Goal: Navigation & Orientation: Find specific page/section

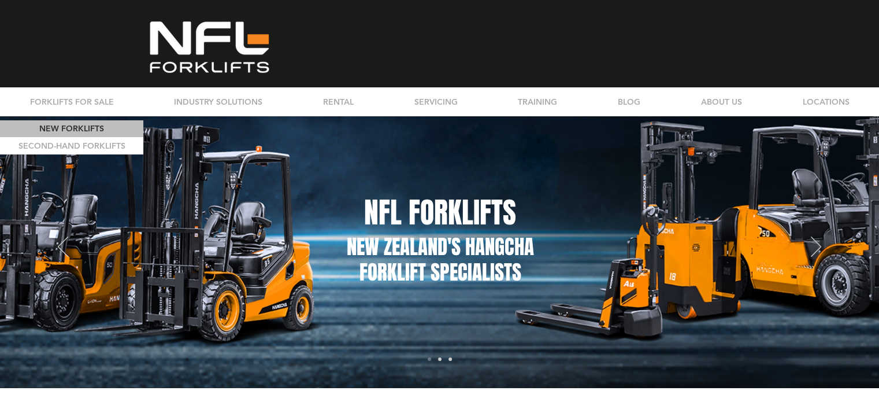
click at [78, 123] on p "NEW FORKLIFTS" at bounding box center [71, 128] width 73 height 17
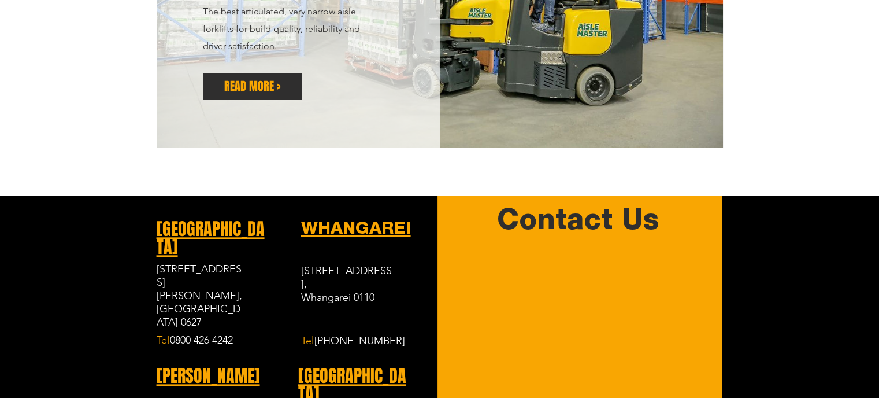
scroll to position [1213, 0]
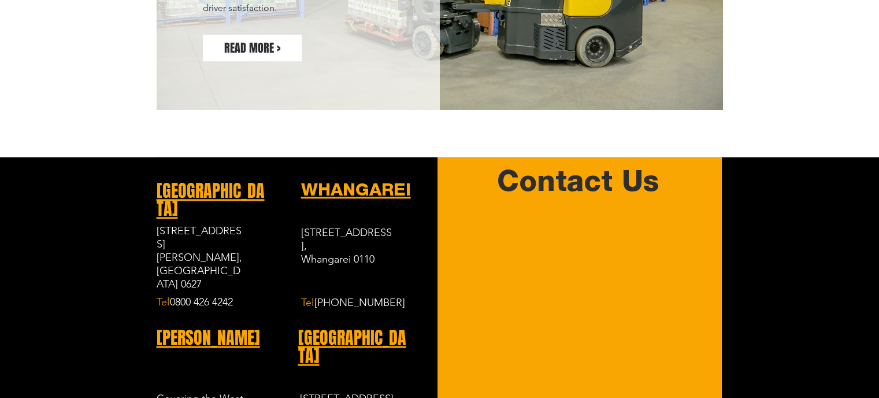
click at [253, 43] on span "READ MORE >" at bounding box center [252, 48] width 56 height 16
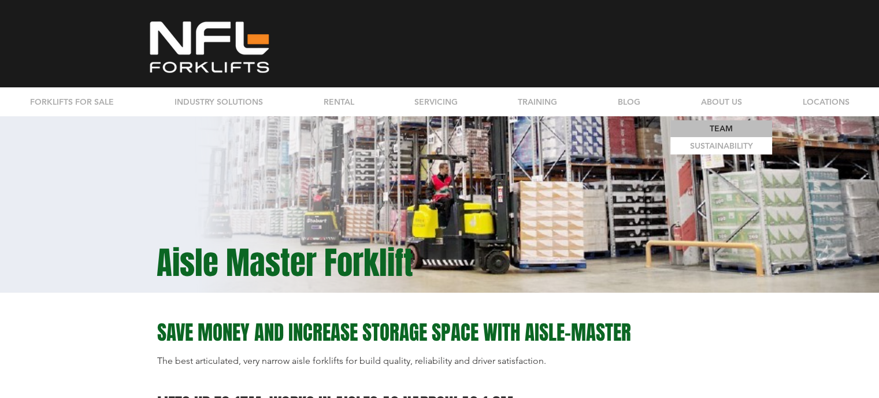
click at [725, 127] on p "TEAM" at bounding box center [721, 128] width 31 height 17
